Goal: Find specific page/section: Find specific page/section

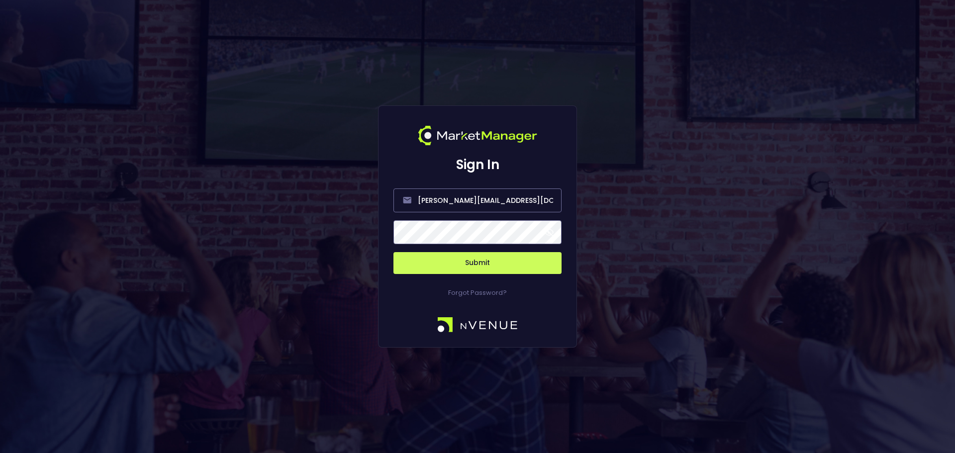
click at [484, 269] on button "Submit" at bounding box center [478, 263] width 168 height 22
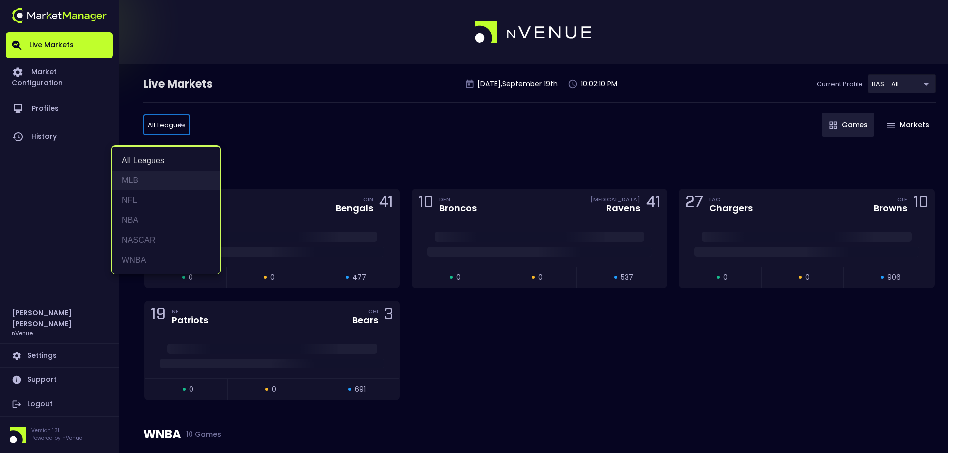
click at [150, 176] on li "MLB" at bounding box center [166, 181] width 108 height 20
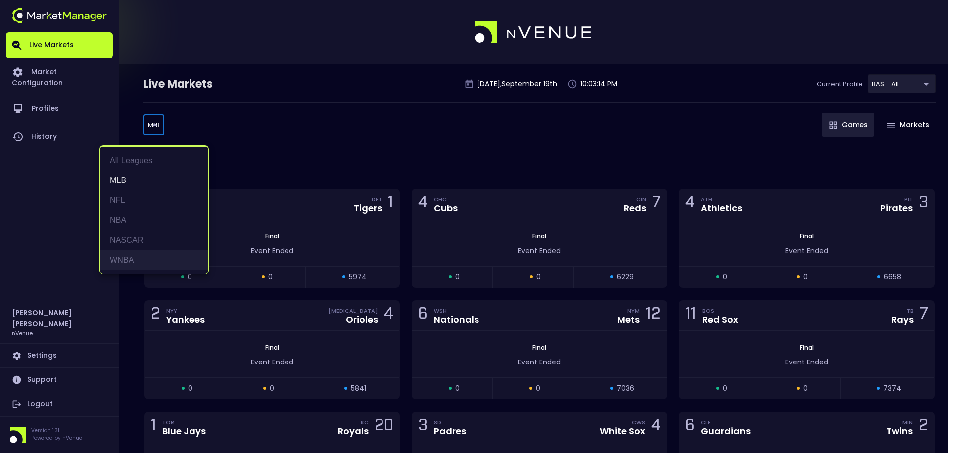
click at [155, 252] on li "WNBA" at bounding box center [154, 260] width 108 height 20
type input "WNBA"
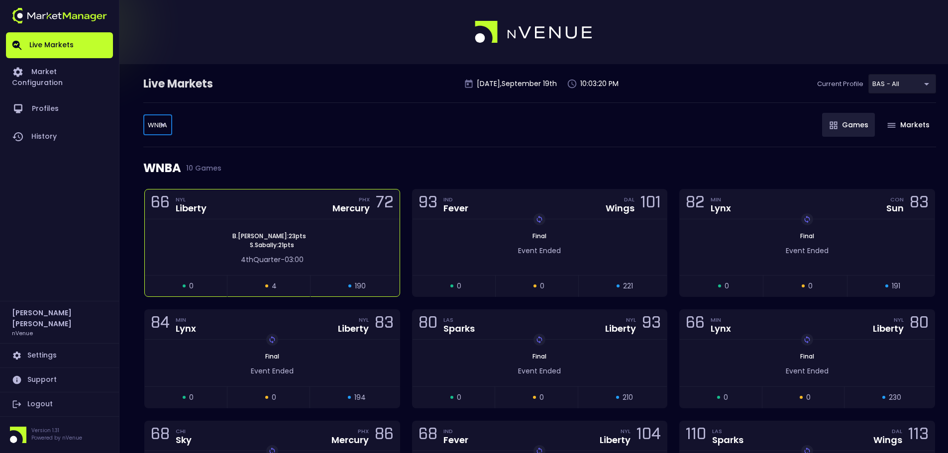
click at [353, 227] on div "[PERSON_NAME] : 23 pts [PERSON_NAME] : 21 pts 4th Quarter - 03:00" at bounding box center [272, 247] width 255 height 56
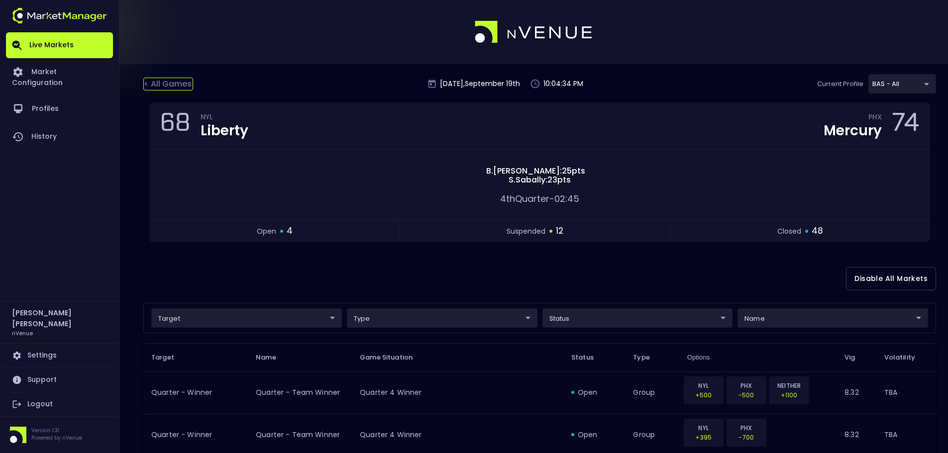
click at [152, 80] on div "< All Games" at bounding box center [168, 84] width 50 height 13
